Goal: Task Accomplishment & Management: Use online tool/utility

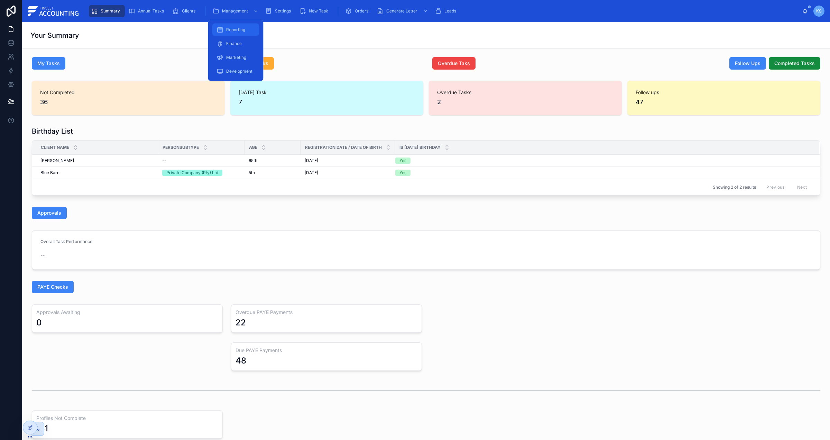
click at [244, 27] on span "Reporting" at bounding box center [235, 30] width 19 height 6
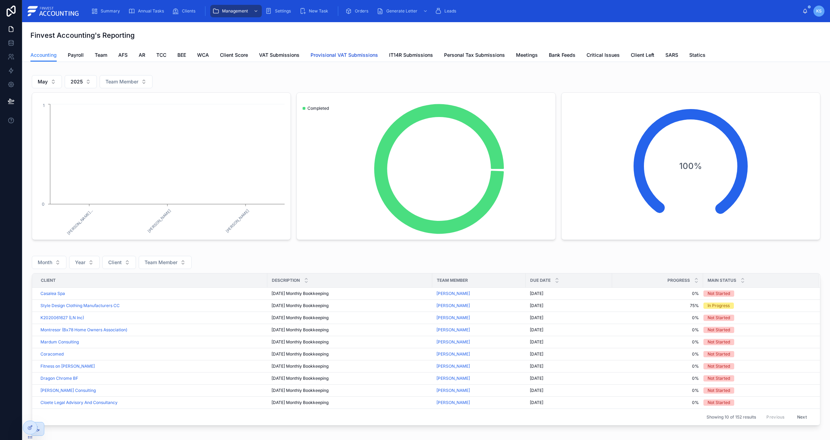
click at [335, 55] on span "Provisional VAT Submissions" at bounding box center [344, 55] width 67 height 7
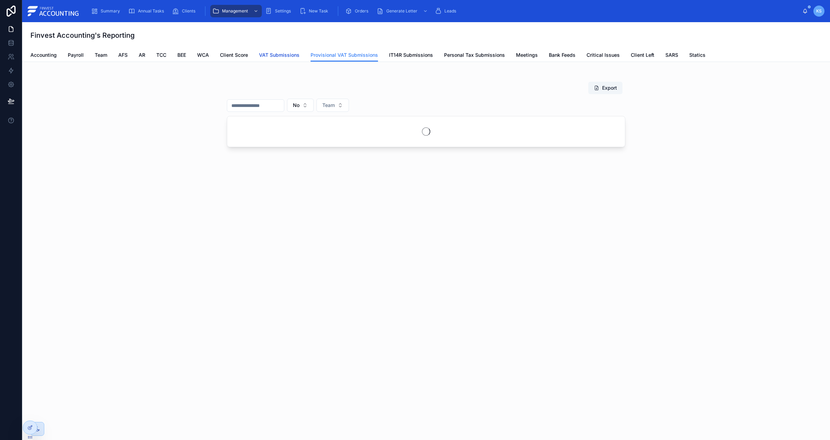
click at [297, 53] on span "VAT Submissions" at bounding box center [279, 55] width 40 height 7
click at [408, 53] on span "IT14R Submissions" at bounding box center [411, 55] width 44 height 7
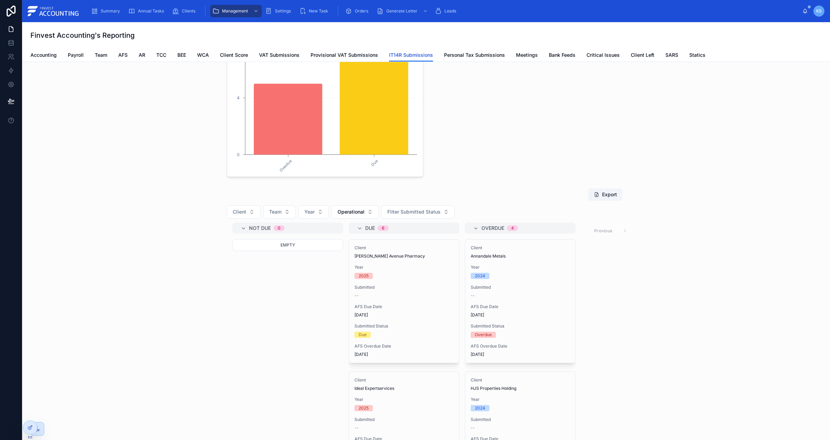
scroll to position [62, 0]
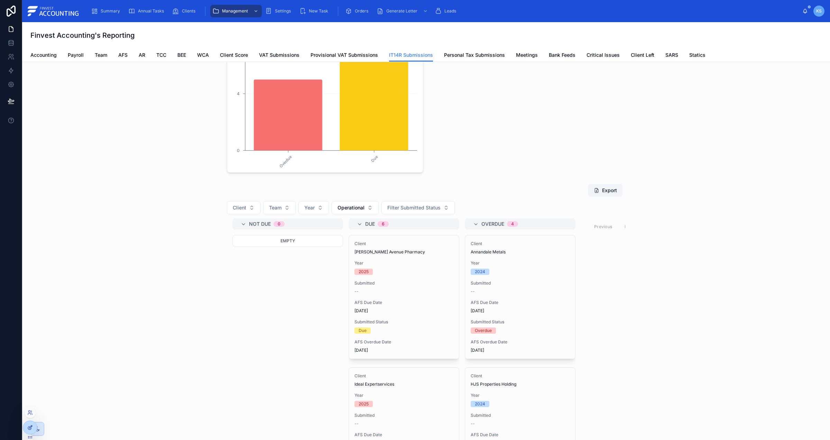
click at [26, 427] on div at bounding box center [30, 427] width 14 height 13
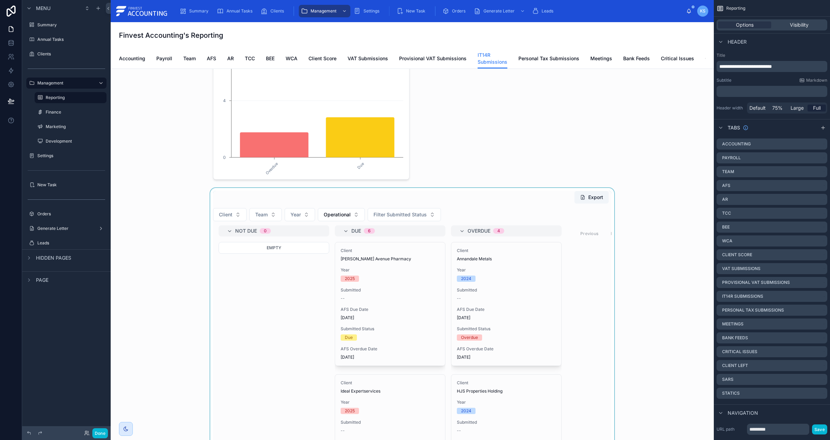
click at [469, 203] on div at bounding box center [412, 373] width 592 height 370
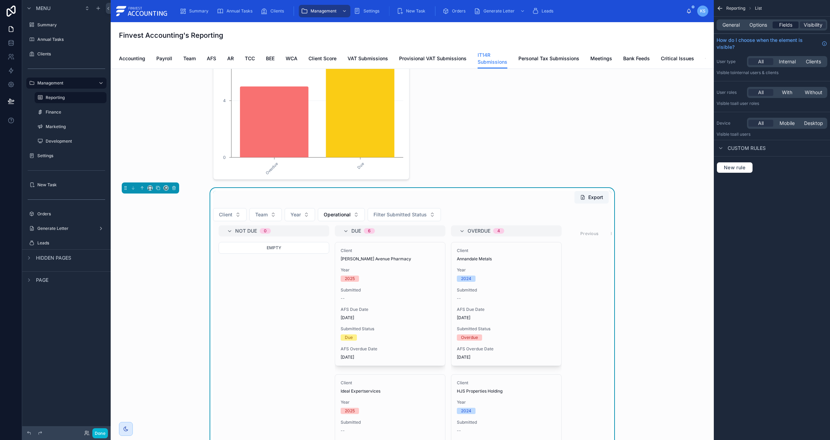
click at [777, 24] on div "Fields" at bounding box center [786, 24] width 26 height 7
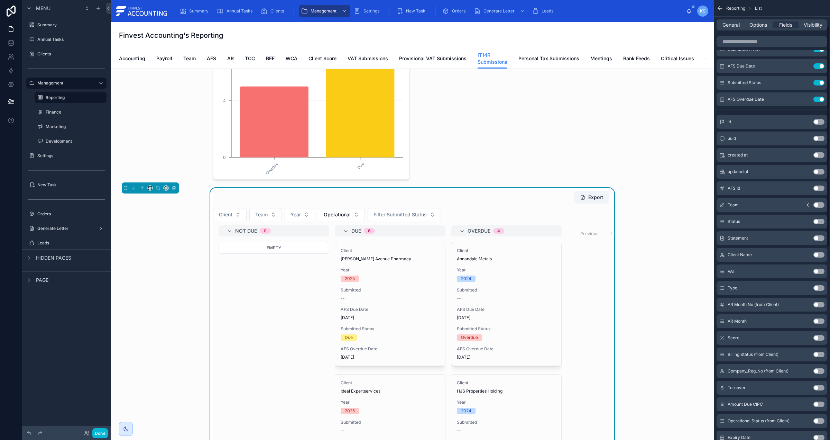
scroll to position [0, 0]
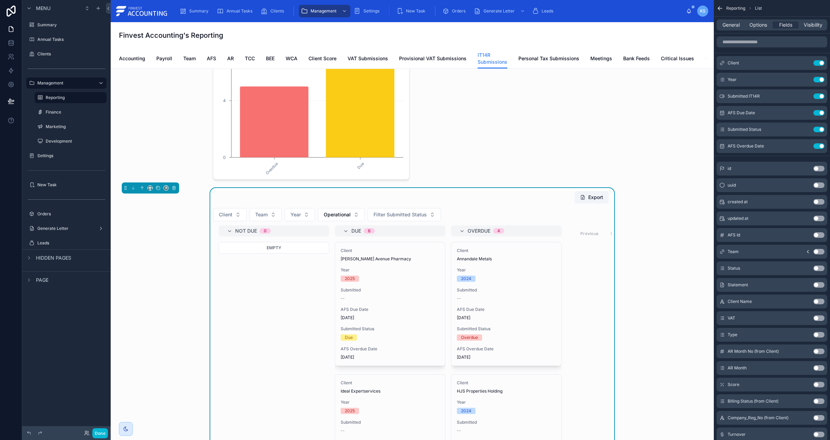
click at [820, 285] on button "Use setting" at bounding box center [819, 285] width 11 height 6
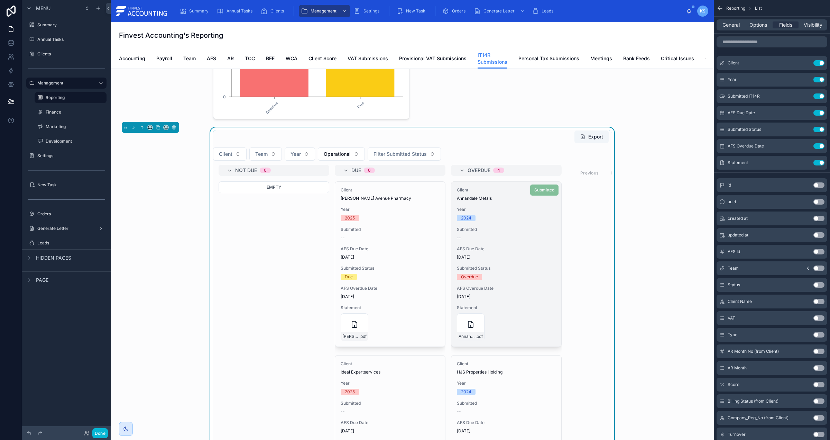
scroll to position [123, 0]
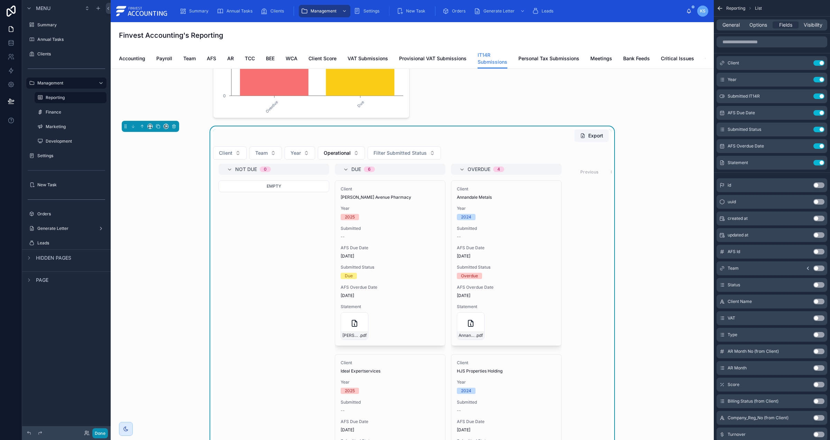
click at [98, 430] on button "Done" at bounding box center [100, 433] width 16 height 10
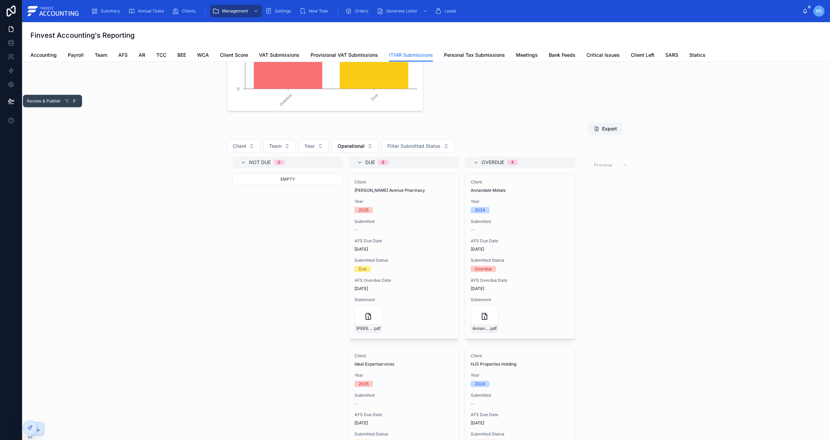
click at [14, 100] on icon at bounding box center [11, 101] width 7 height 7
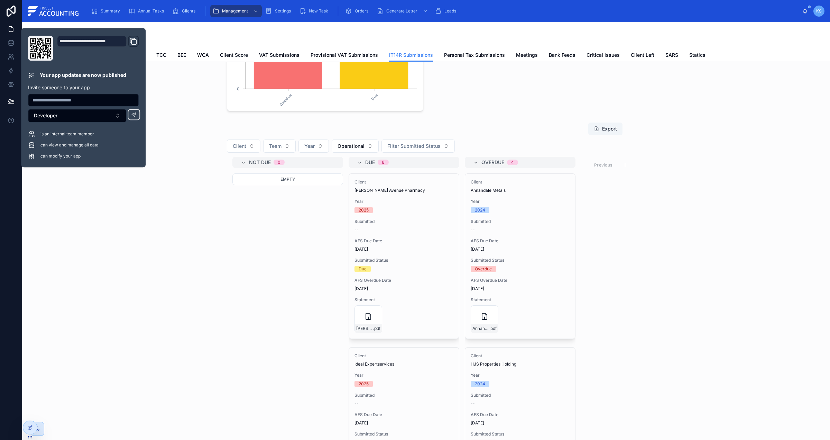
click at [161, 166] on div "Export Client Team Year Operational Filter Submitted Status Not Due 0 Empty Due…" at bounding box center [426, 304] width 797 height 370
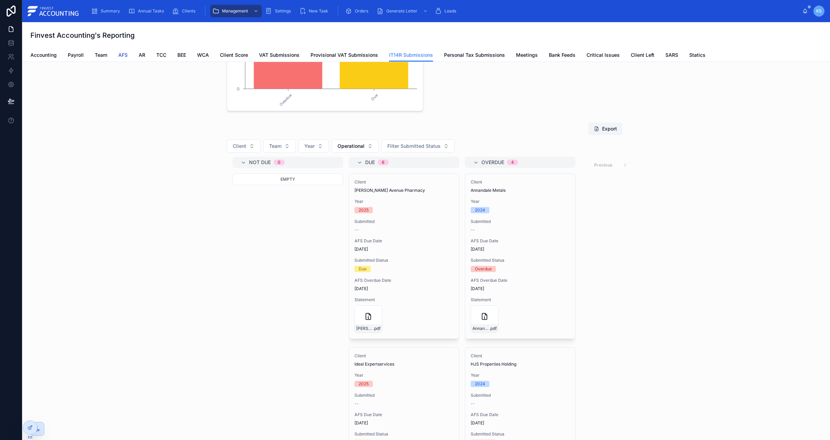
click at [123, 55] on span "AFS" at bounding box center [122, 55] width 9 height 7
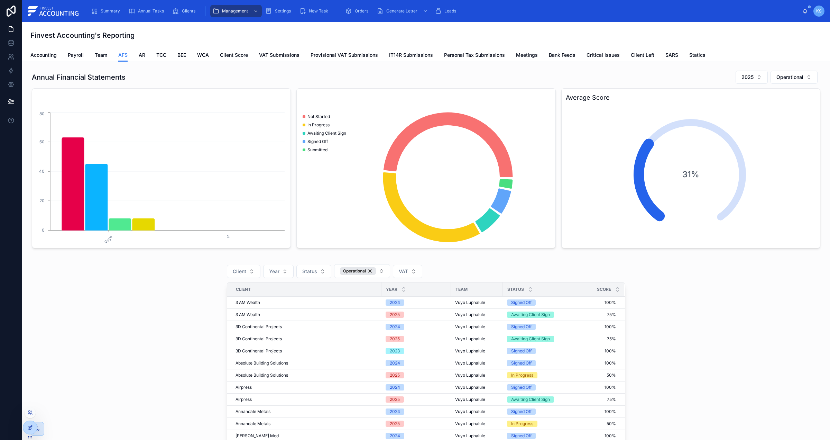
click at [27, 428] on div at bounding box center [30, 427] width 14 height 13
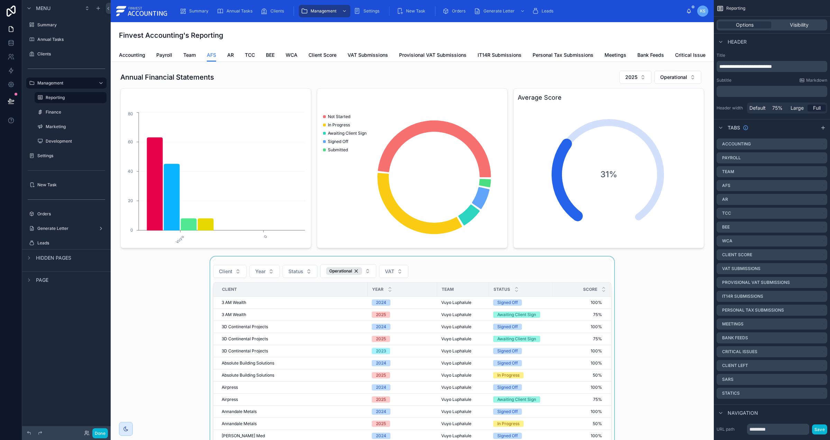
click at [454, 272] on div at bounding box center [412, 435] width 592 height 359
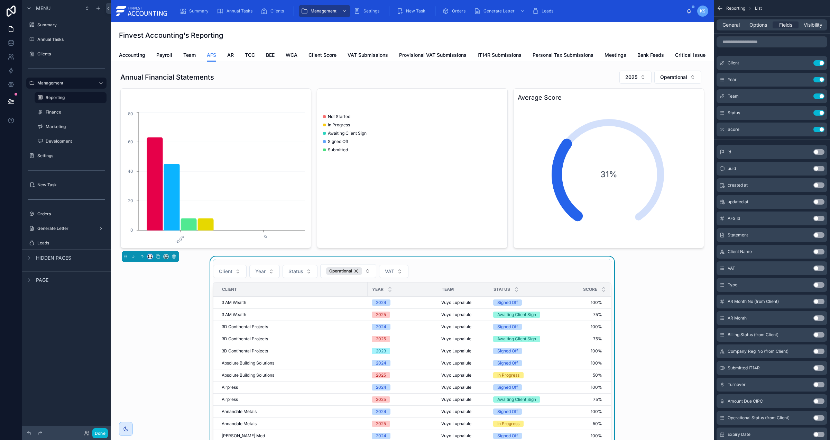
click at [151, 257] on icon at bounding box center [150, 256] width 5 height 5
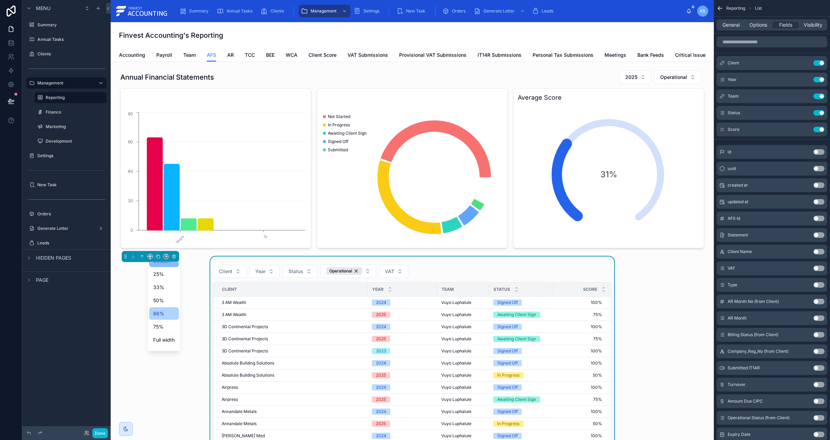
scroll to position [18, 0]
click at [164, 331] on span "Full width" at bounding box center [163, 330] width 21 height 8
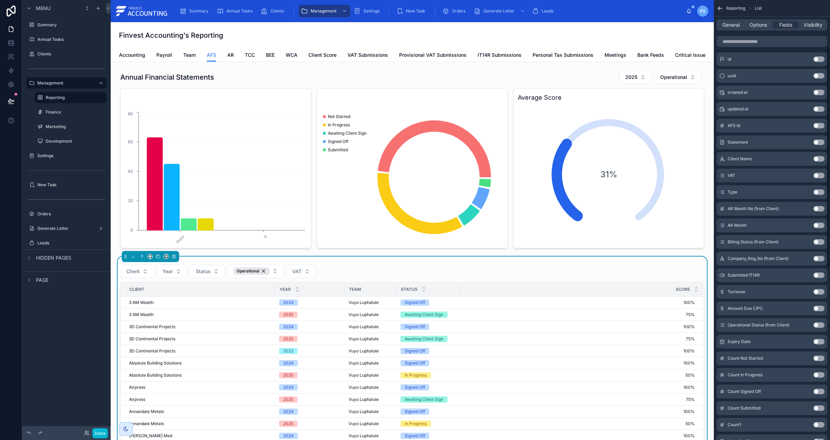
scroll to position [93, 0]
click at [819, 141] on button "Use setting" at bounding box center [819, 142] width 11 height 6
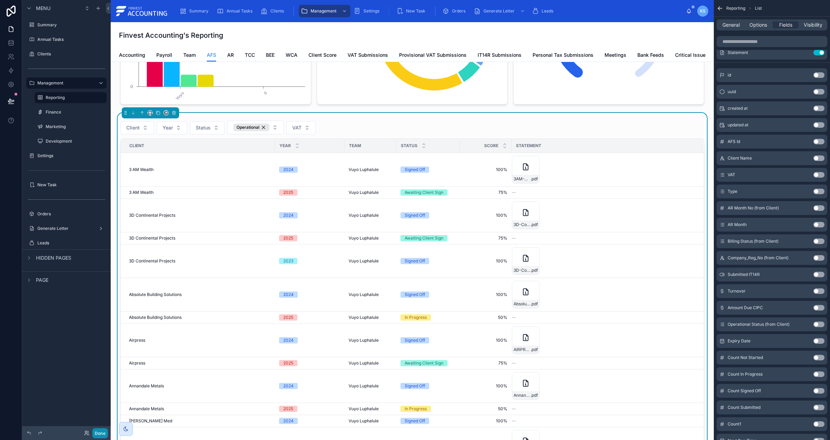
scroll to position [144, 0]
click at [100, 430] on button "Done" at bounding box center [100, 433] width 16 height 10
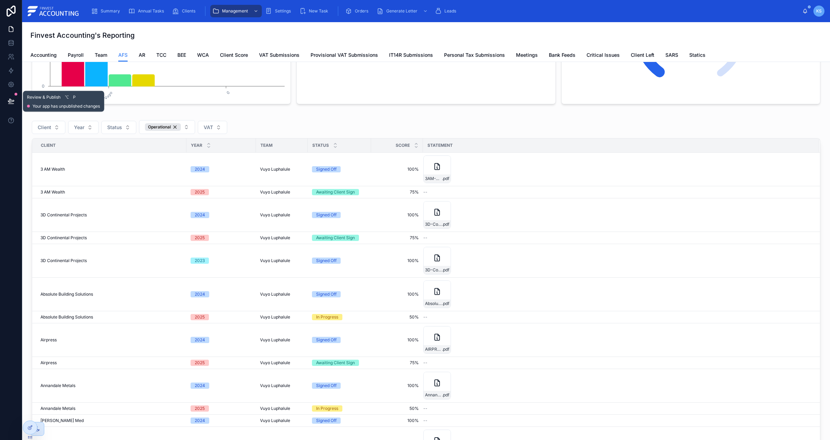
click at [13, 102] on icon at bounding box center [11, 101] width 7 height 7
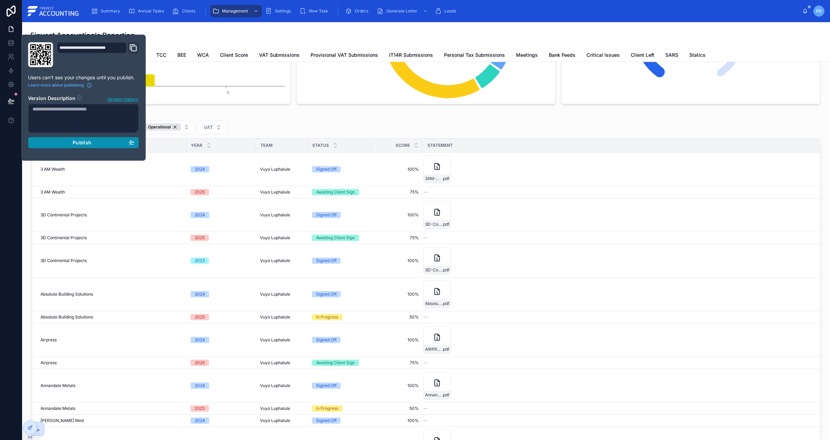
click at [57, 139] on div "Publish" at bounding box center [84, 142] width 102 height 6
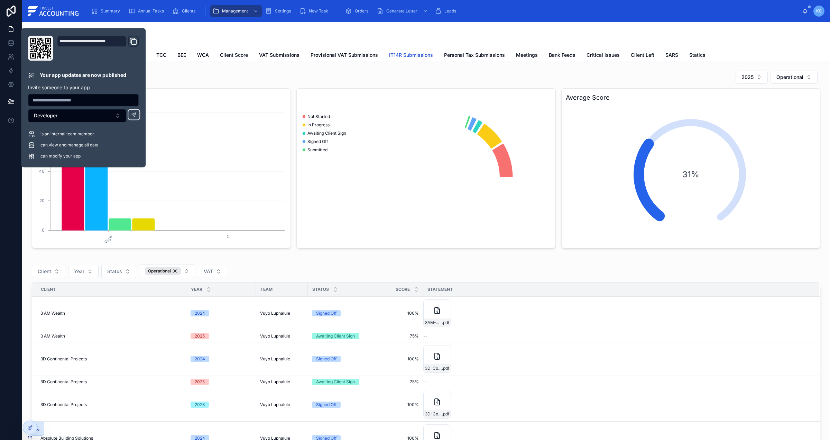
click at [412, 55] on span "IT14R Submissions" at bounding box center [411, 55] width 44 height 7
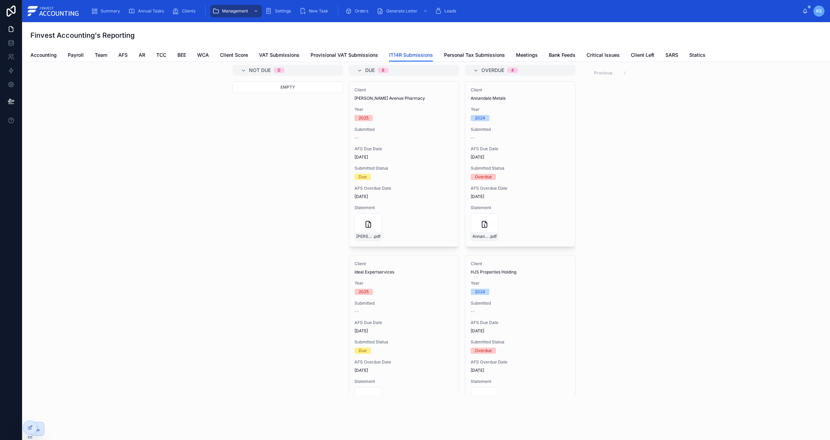
scroll to position [217, 0]
